Goal: Task Accomplishment & Management: Use online tool/utility

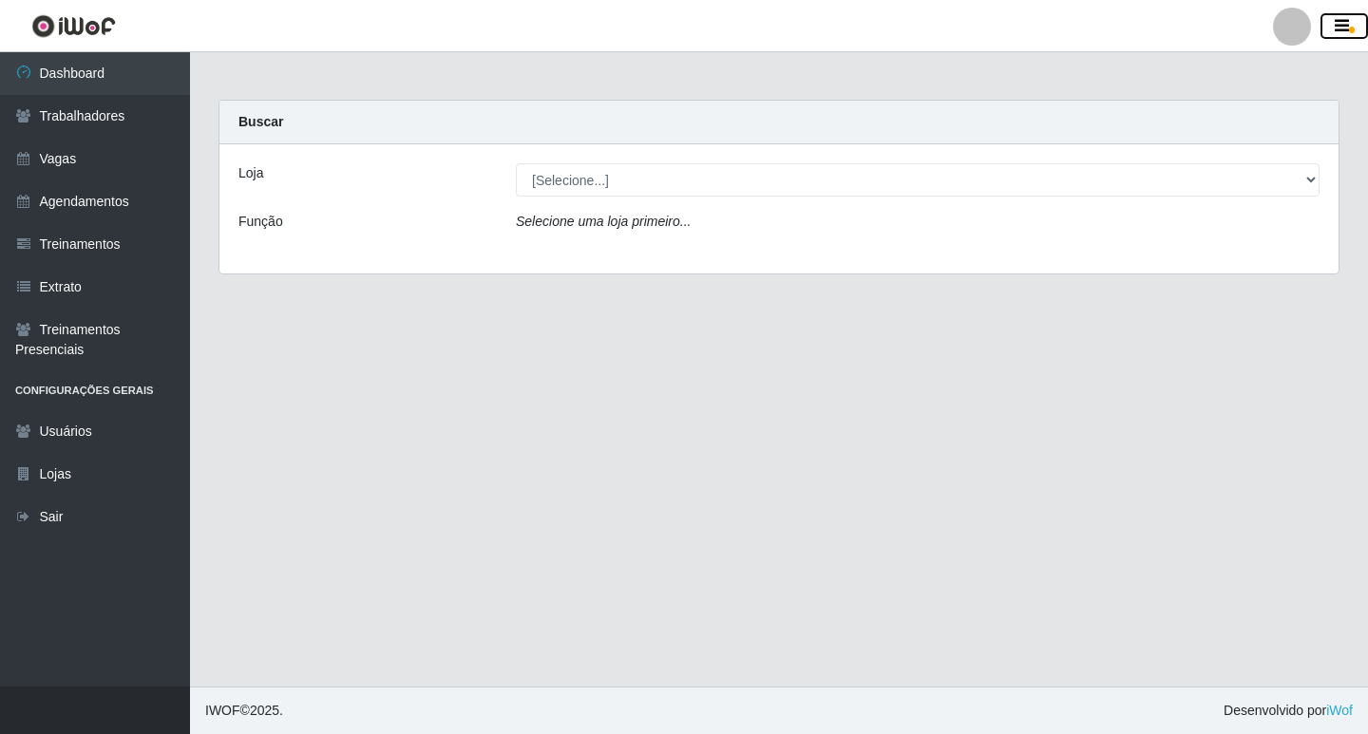
click at [1345, 20] on icon "button" at bounding box center [1342, 26] width 14 height 17
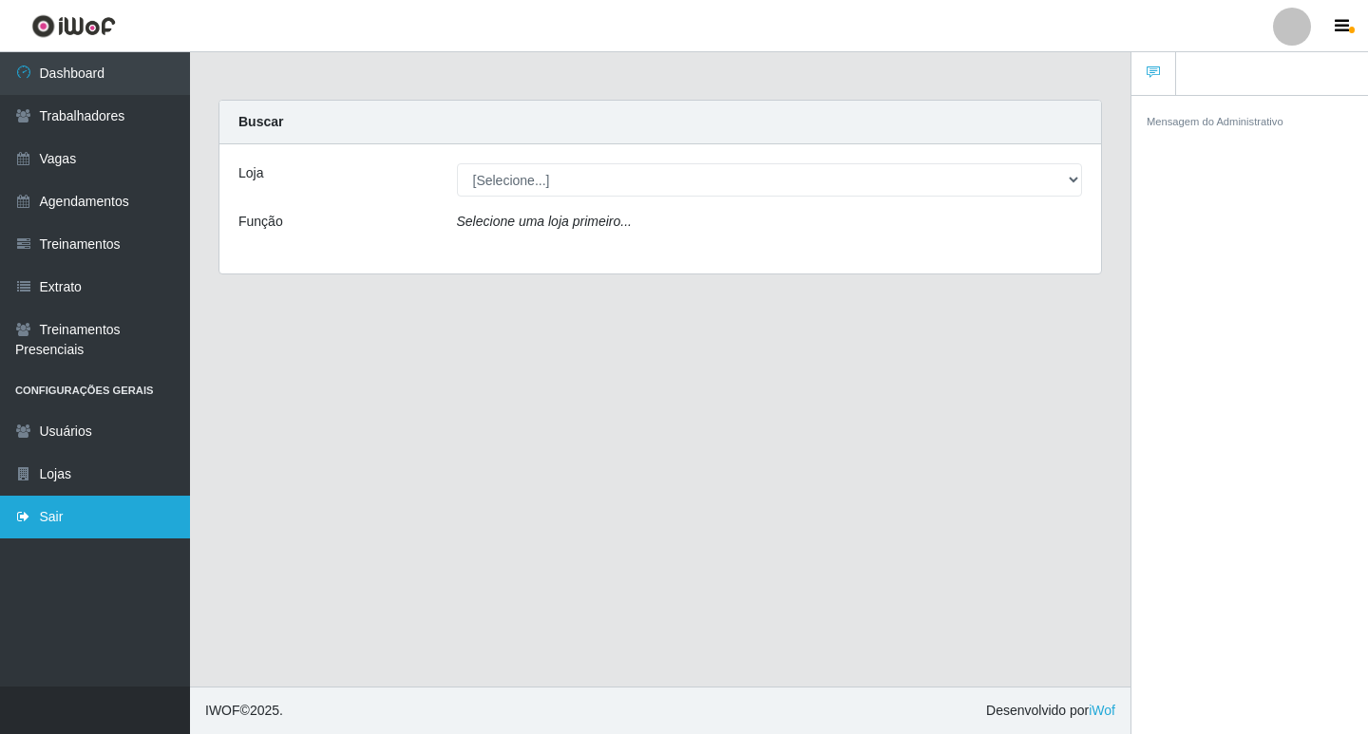
click at [81, 513] on link "Sair" at bounding box center [95, 517] width 190 height 43
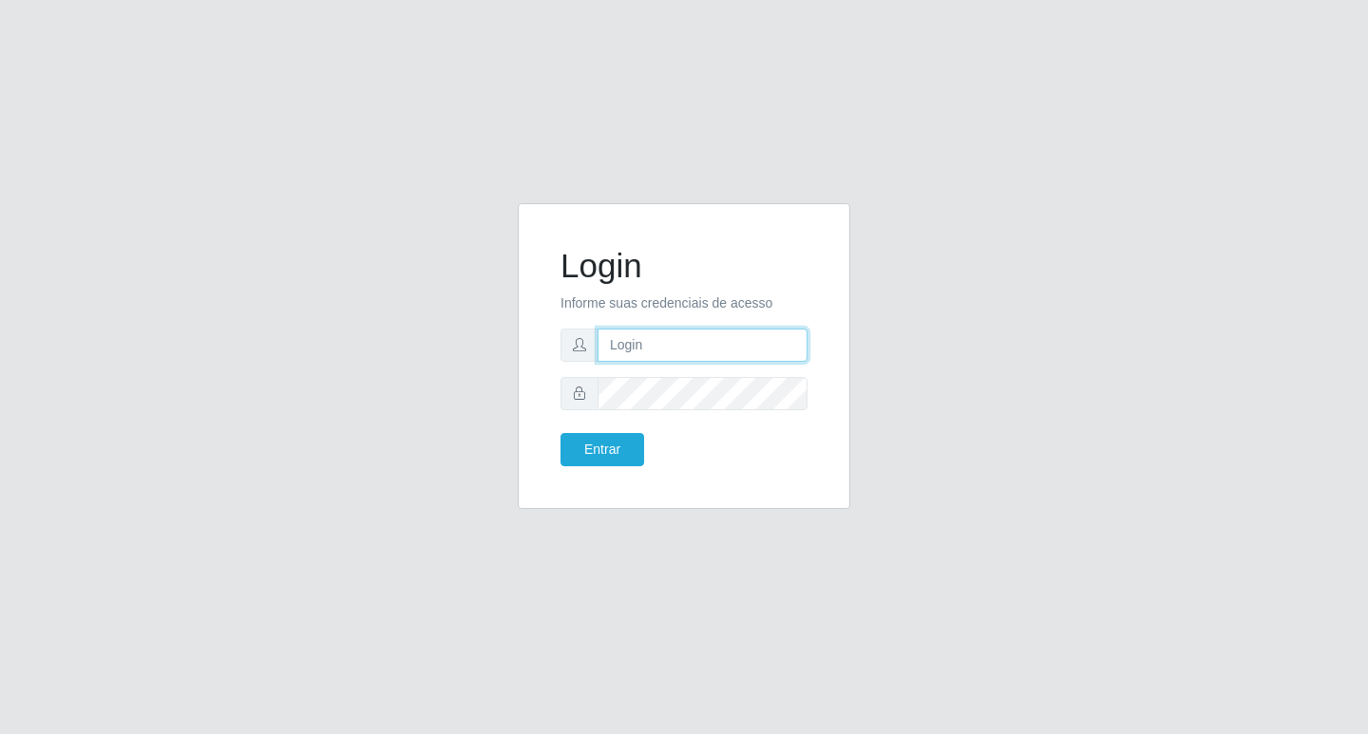
type input "filipe@ideal"
click at [627, 440] on button "Entrar" at bounding box center [602, 449] width 84 height 33
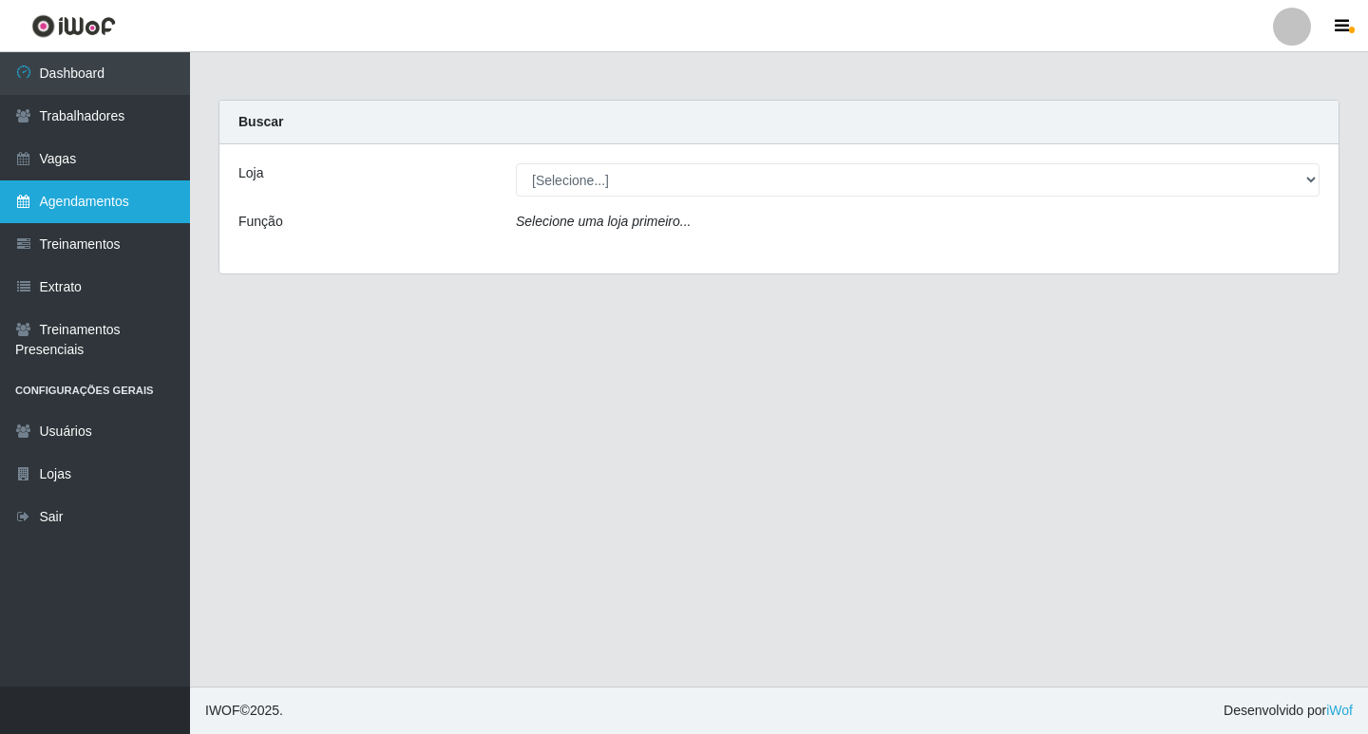
click at [95, 199] on link "Agendamentos" at bounding box center [95, 201] width 190 height 43
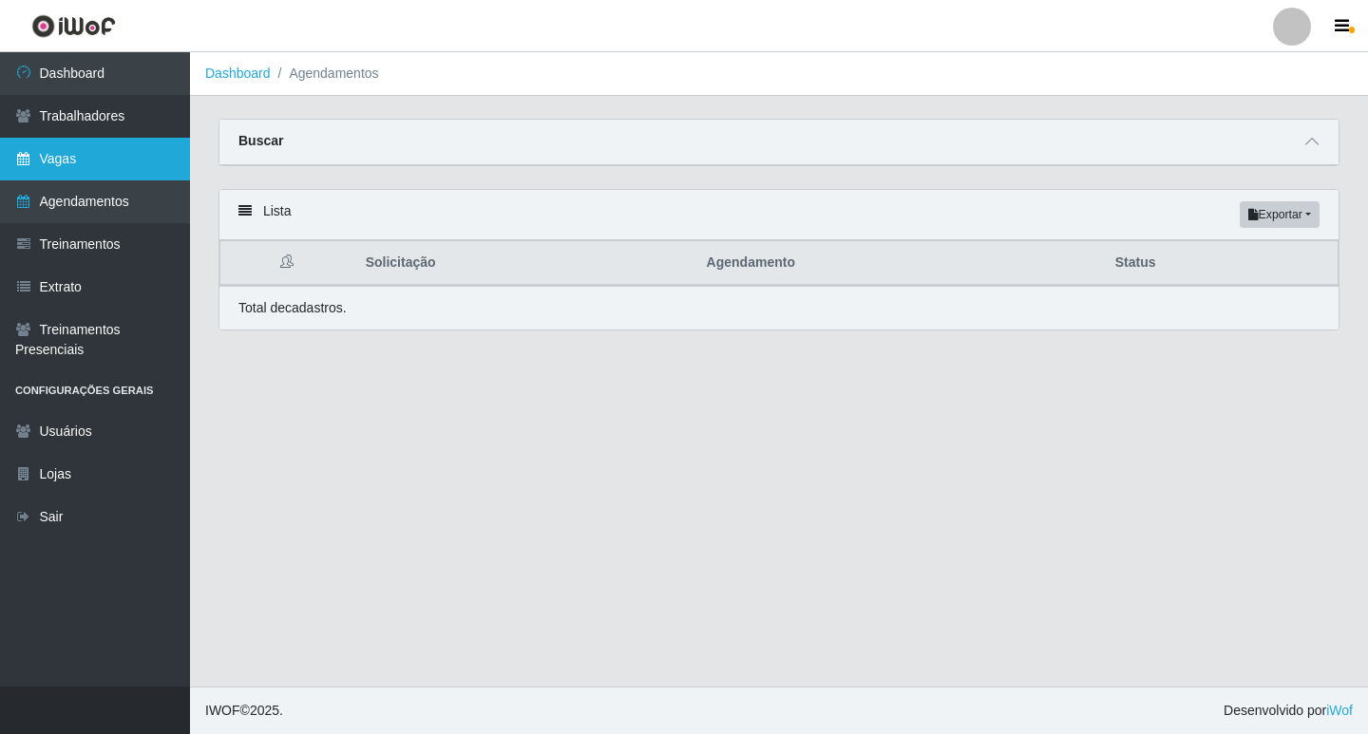
click at [73, 153] on link "Vagas" at bounding box center [95, 159] width 190 height 43
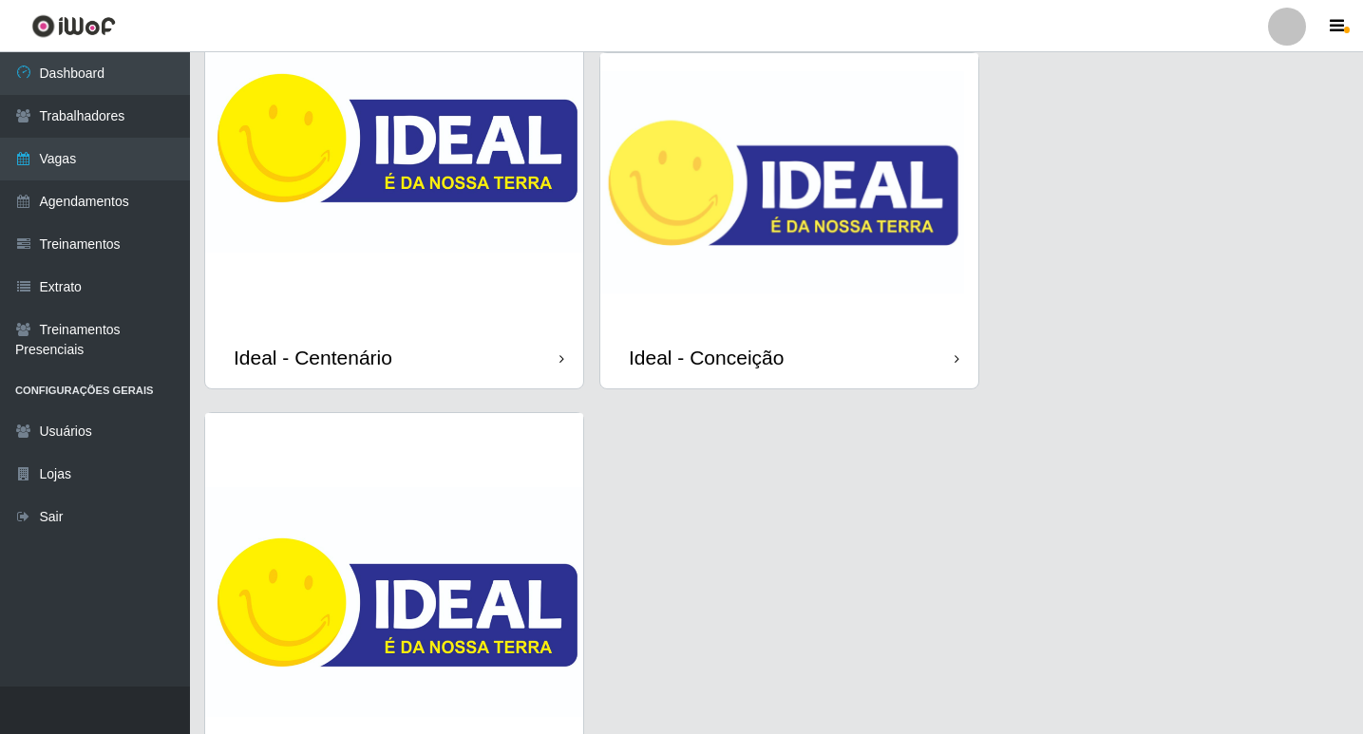
scroll to position [76, 0]
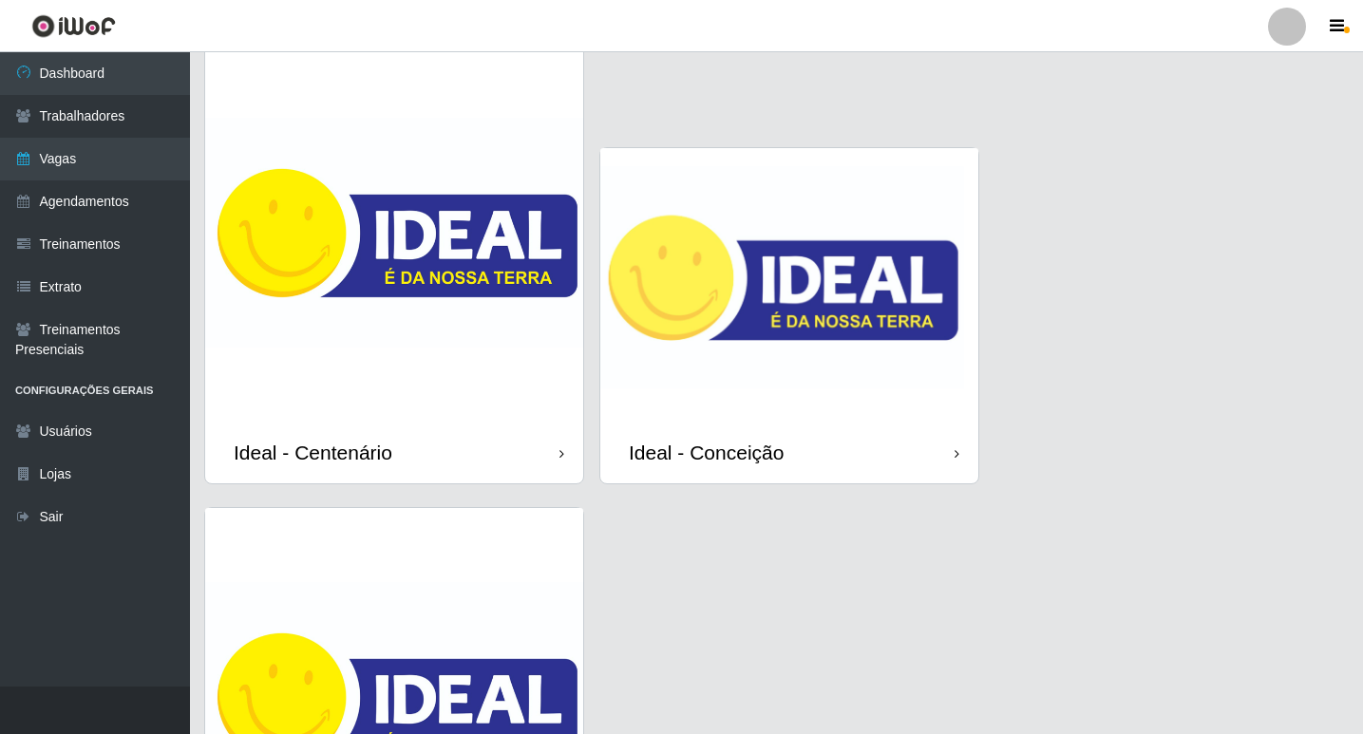
click at [778, 309] on img at bounding box center [789, 285] width 378 height 274
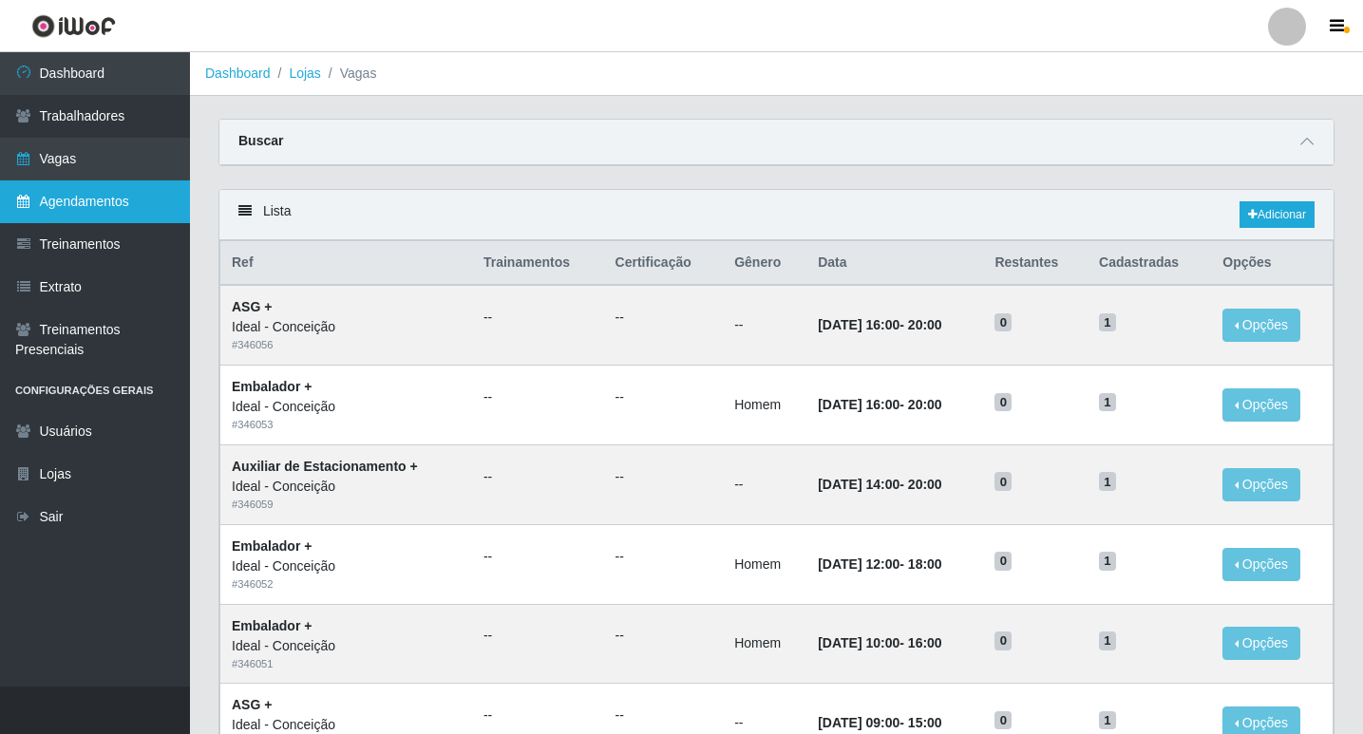
click at [60, 211] on link "Agendamentos" at bounding box center [95, 201] width 190 height 43
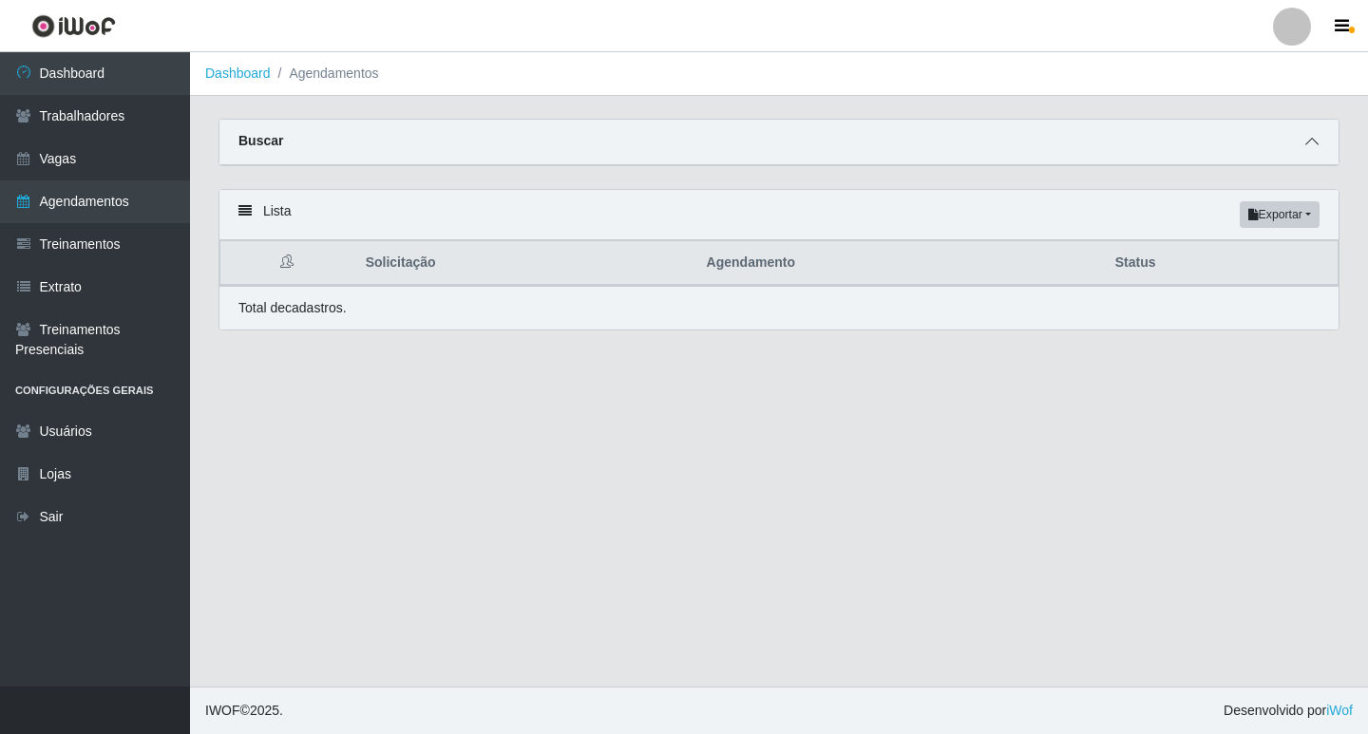
click at [1319, 136] on span at bounding box center [1311, 142] width 23 height 22
